Goal: Information Seeking & Learning: Learn about a topic

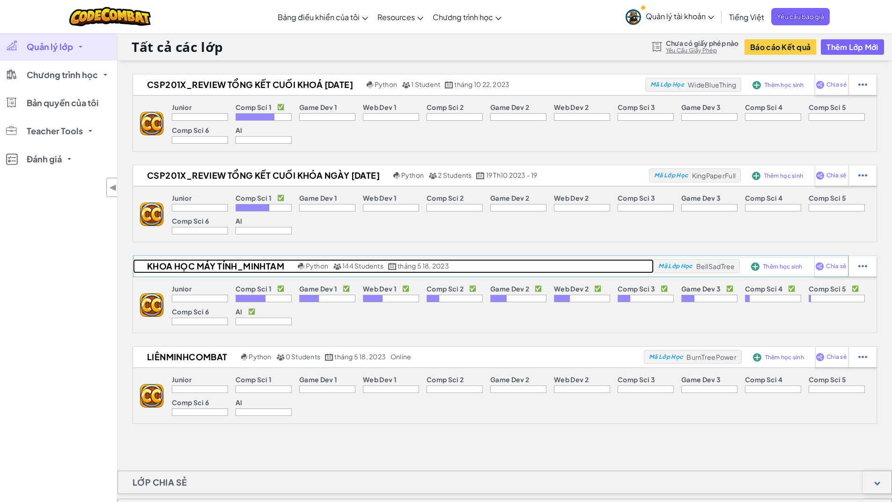
click at [351, 267] on span "144 Students" at bounding box center [362, 266] width 41 height 8
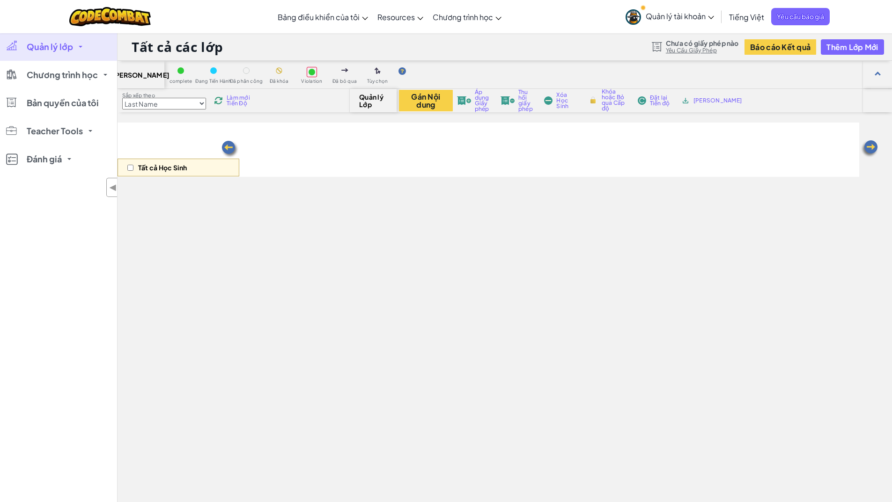
select select "569ed916efa72b0ced971447"
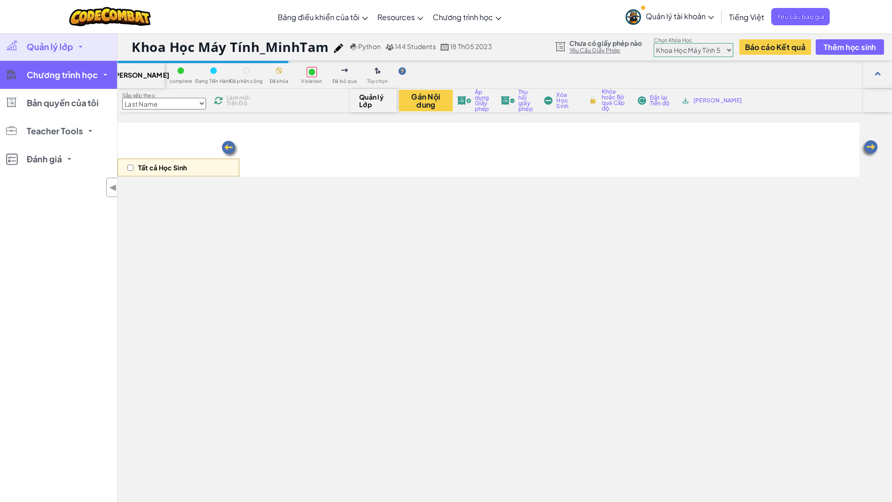
drag, startPoint x: 34, startPoint y: 81, endPoint x: 57, endPoint y: 155, distance: 77.6
click at [33, 81] on link "Chương trình học" at bounding box center [58, 75] width 117 height 28
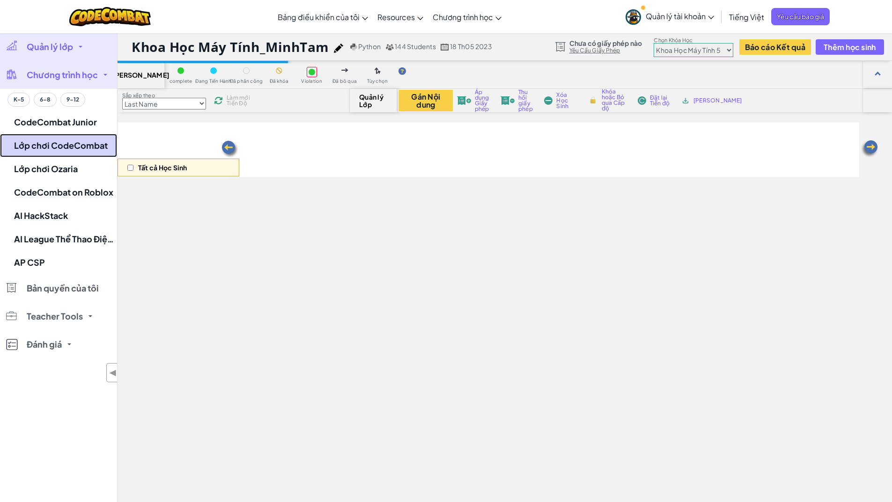
click at [57, 155] on link "Lớp chơi CodeCombat" at bounding box center [58, 145] width 117 height 23
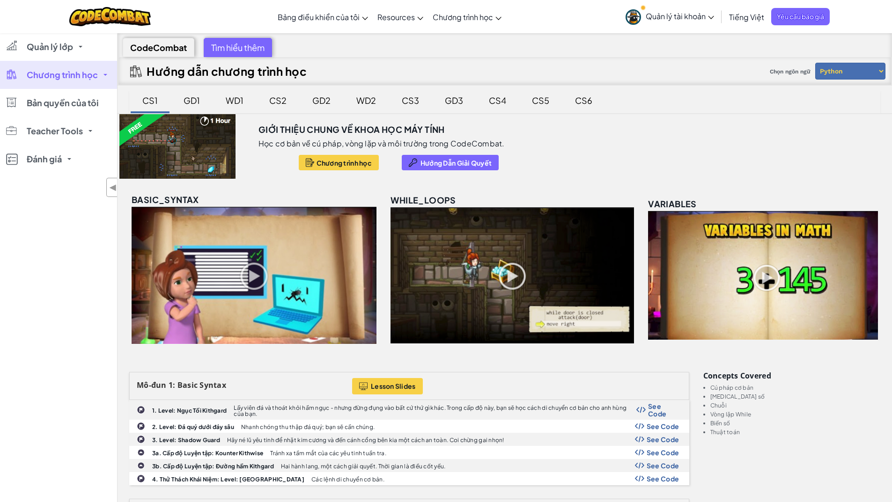
click at [492, 109] on div "CS4" at bounding box center [497, 100] width 36 height 22
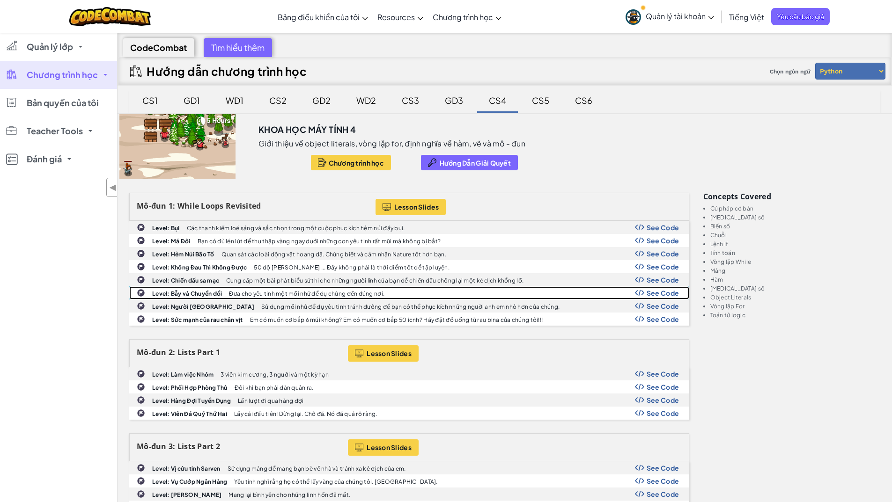
click at [670, 296] on span "See Code" at bounding box center [662, 292] width 33 height 7
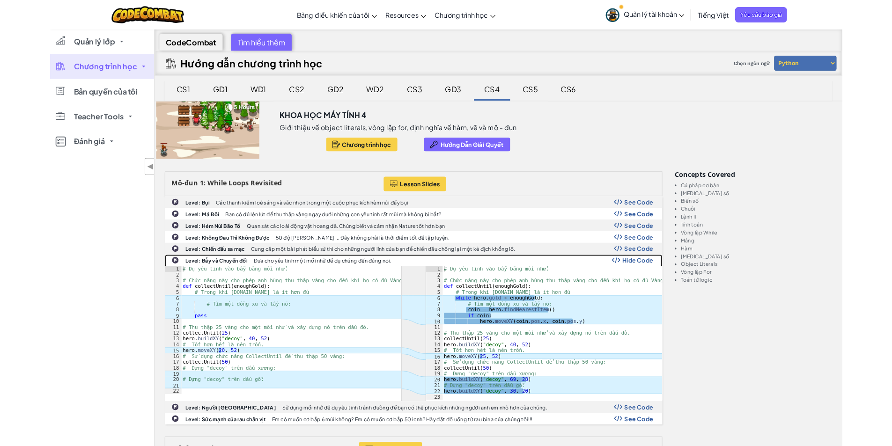
scroll to position [156, 0]
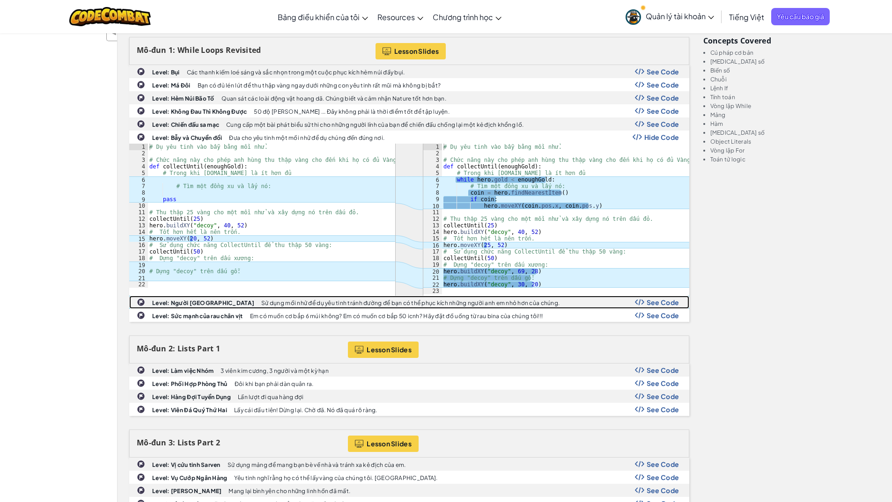
click at [647, 302] on span "See Code" at bounding box center [662, 302] width 33 height 7
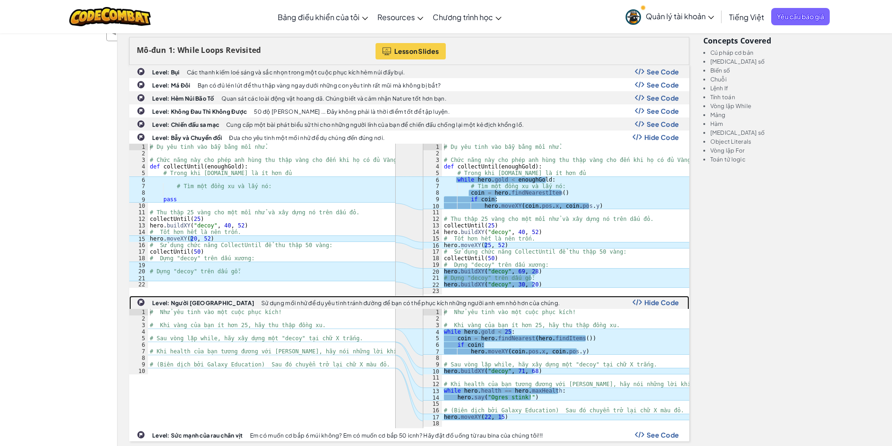
scroll to position [312, 0]
